Goal: Check status: Check status

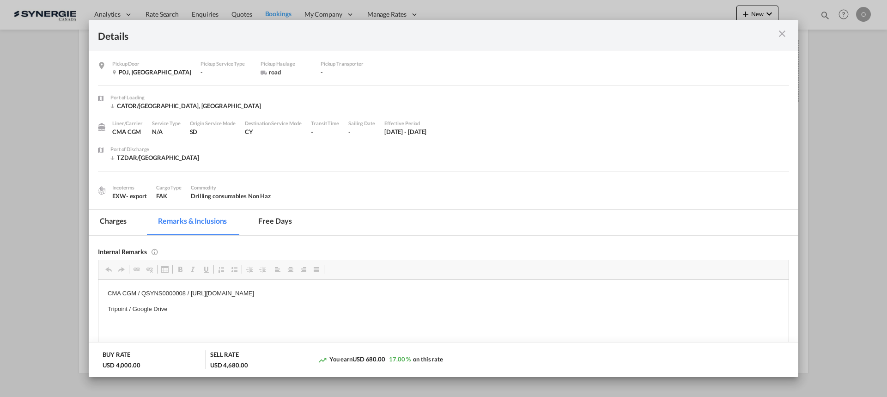
click at [780, 34] on md-icon "icon-close m-3 fg-AAA8AD cursor" at bounding box center [782, 33] width 11 height 11
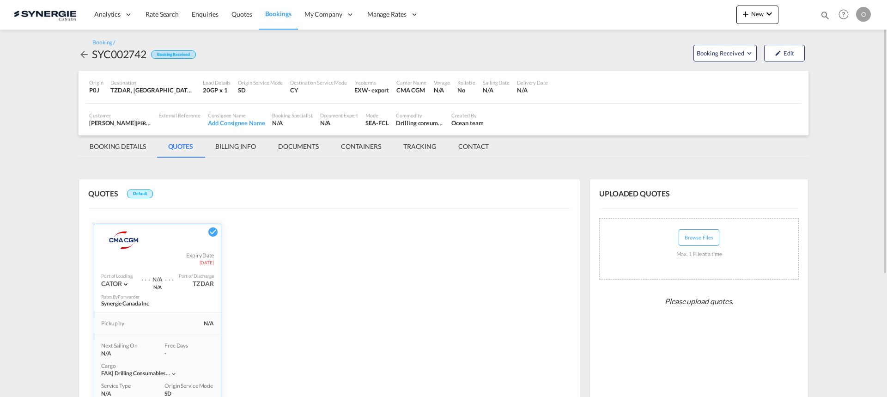
click at [824, 13] on md-icon "icon-magnify" at bounding box center [825, 15] width 10 height 10
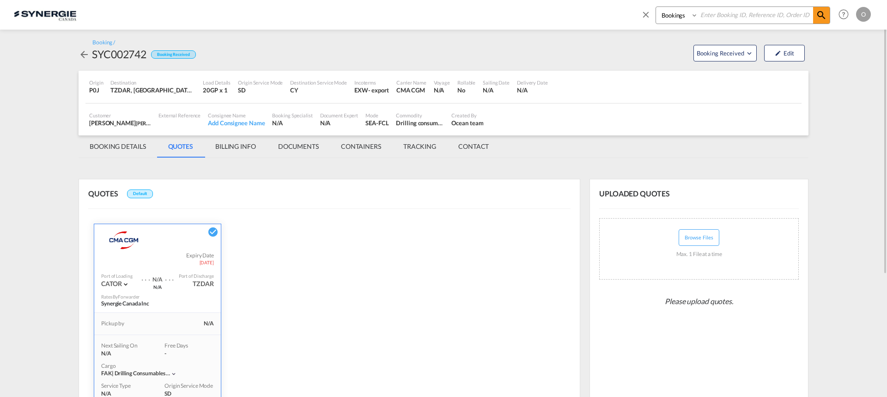
click at [751, 16] on input at bounding box center [755, 15] width 115 height 16
paste input "SYC002862"
type input "SYC002862"
click at [823, 16] on md-icon "icon-magnify" at bounding box center [821, 15] width 11 height 11
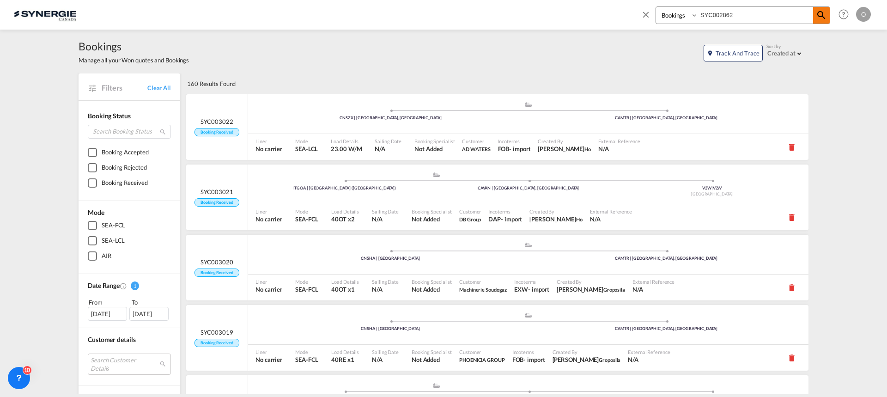
click at [828, 13] on span at bounding box center [821, 15] width 17 height 17
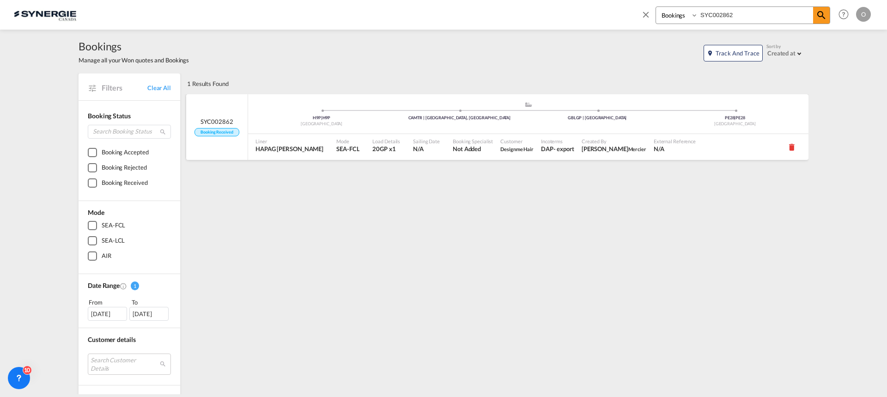
click at [541, 140] on span "Incoterms" at bounding box center [557, 141] width 33 height 7
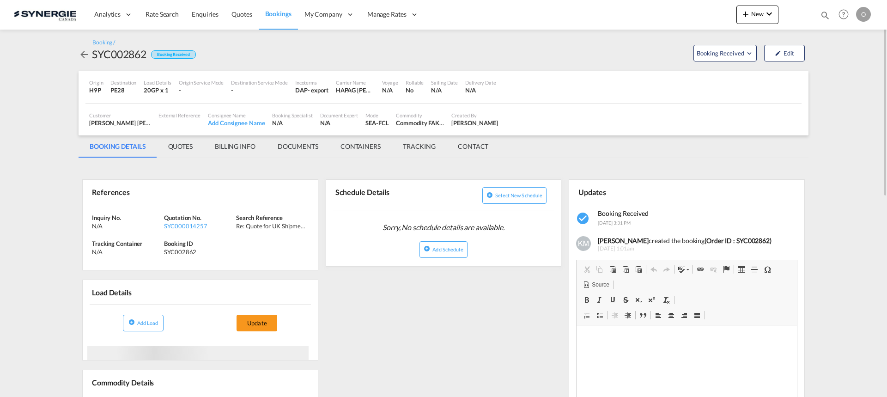
click at [181, 149] on md-tab-item "QUOTES" at bounding box center [180, 146] width 47 height 22
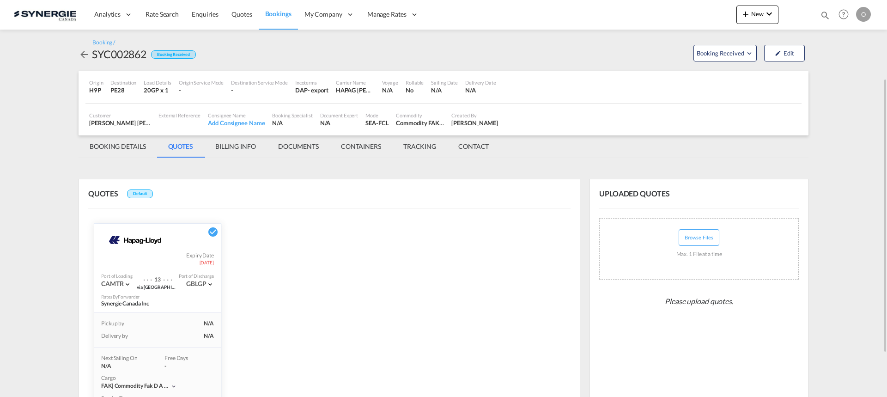
scroll to position [46, 0]
